Goal: Navigation & Orientation: Find specific page/section

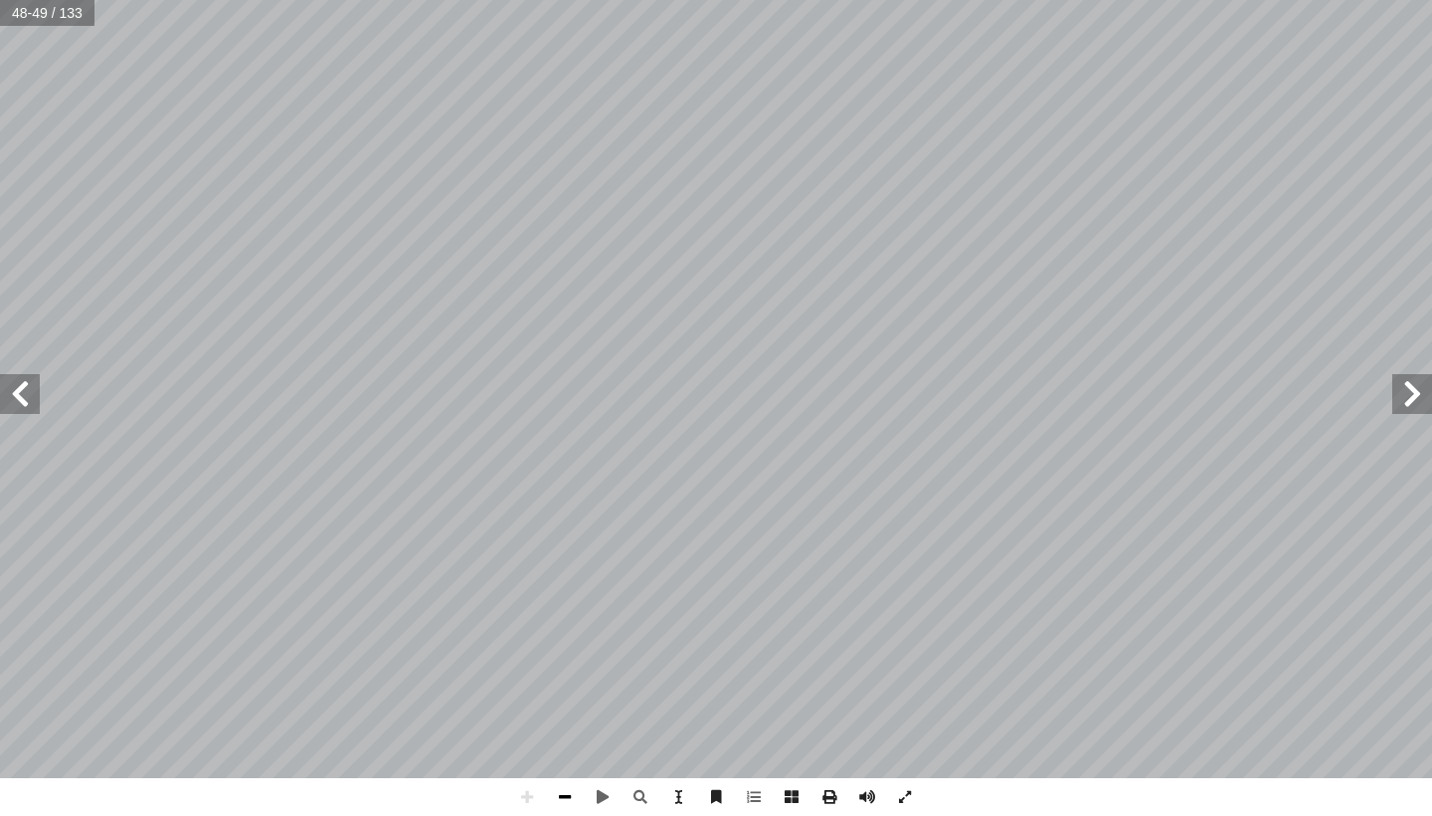
click at [567, 795] on span at bounding box center [565, 797] width 38 height 38
click at [1424, 388] on span at bounding box center [1412, 394] width 40 height 40
click at [1424, 401] on span at bounding box center [1412, 394] width 40 height 40
click at [1425, 388] on span at bounding box center [1412, 394] width 40 height 40
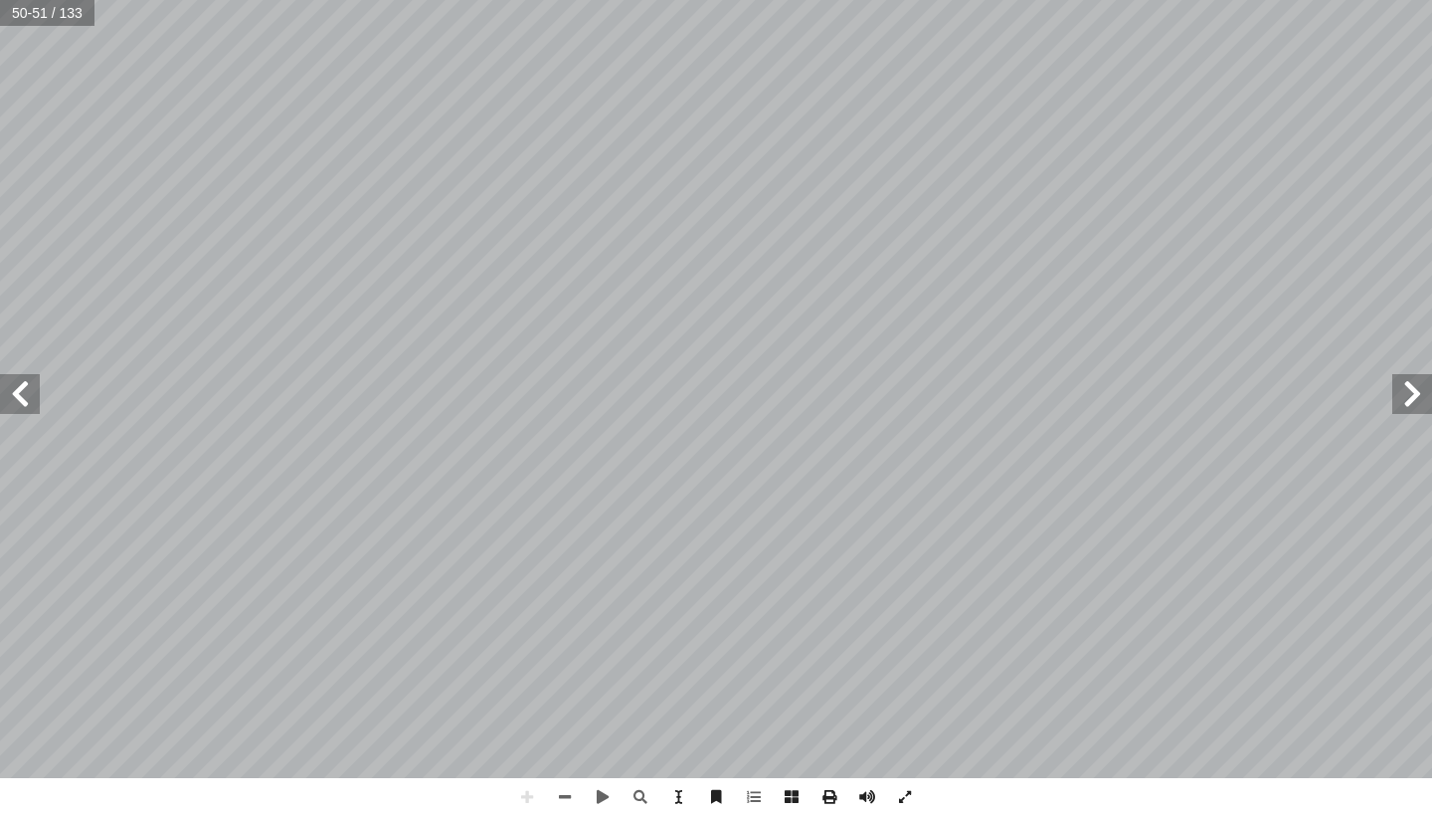
click at [1425, 389] on span at bounding box center [1412, 394] width 40 height 40
click at [19, 401] on span at bounding box center [20, 394] width 40 height 40
click at [1426, 385] on span at bounding box center [1412, 394] width 40 height 40
click at [23, 390] on span at bounding box center [20, 394] width 40 height 40
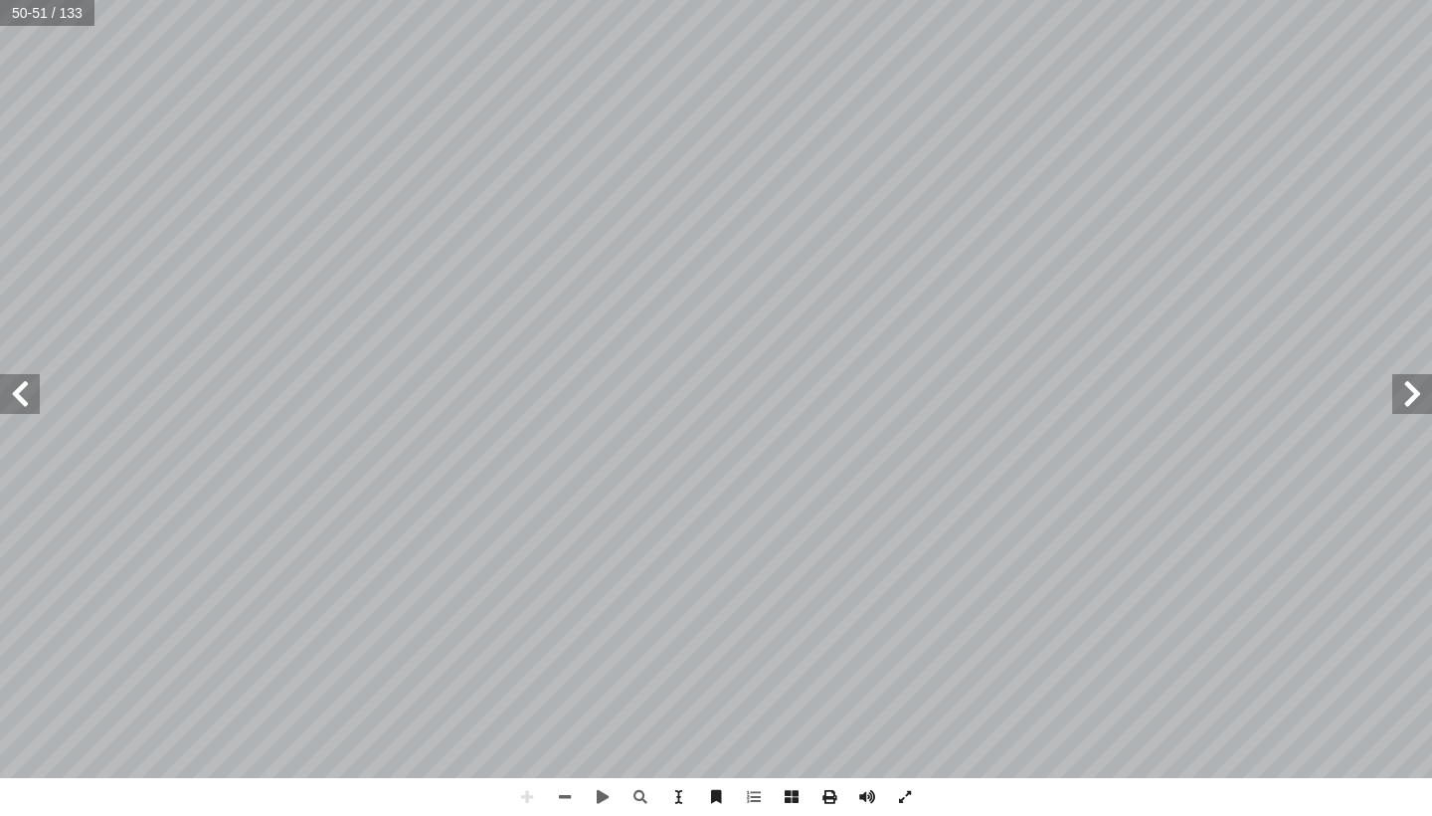
click at [1401, 395] on span at bounding box center [1412, 394] width 40 height 40
click at [24, 405] on span at bounding box center [20, 394] width 40 height 40
